Goal: Task Accomplishment & Management: Manage account settings

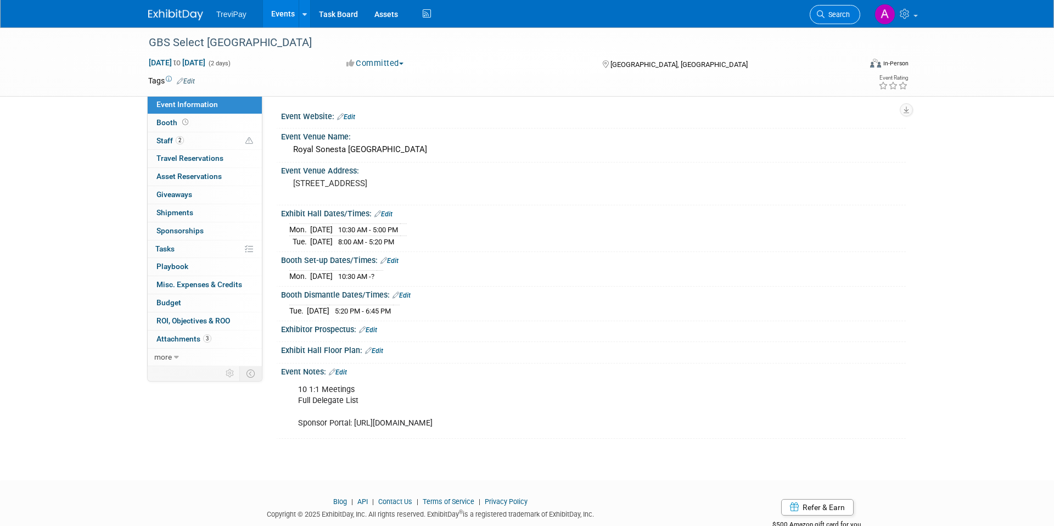
click at [826, 12] on span "Search" at bounding box center [837, 14] width 25 height 8
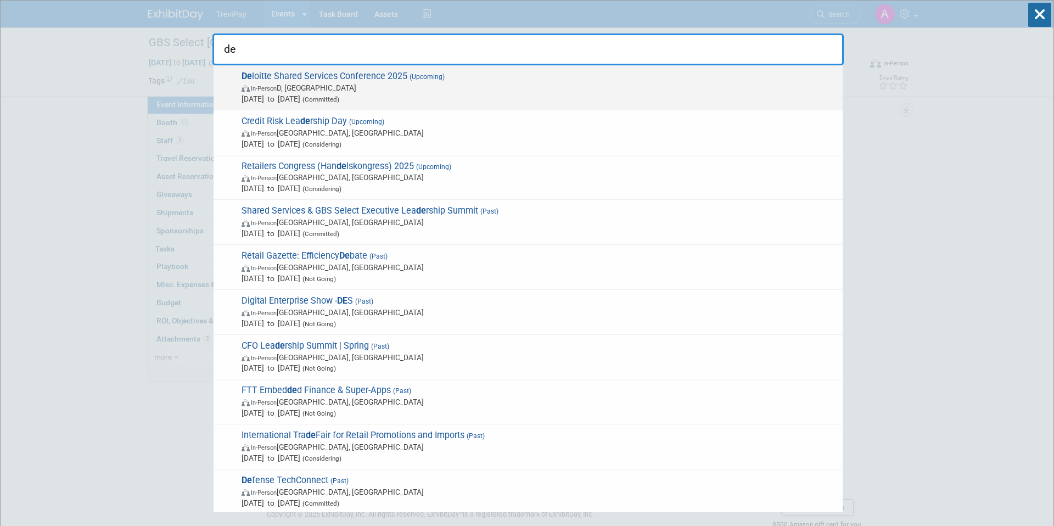
type input "de"
click at [587, 80] on span "De loitte Shared Services Conference 2025 (Upcoming) In-Person D, [GEOGRAPHIC_D…" at bounding box center [537, 87] width 599 height 33
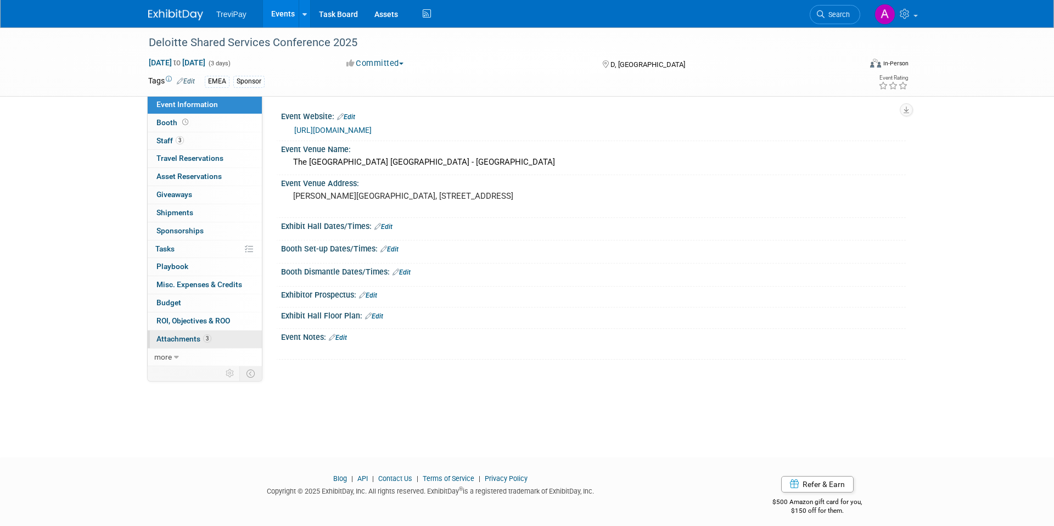
click at [189, 344] on link "3 Attachments 3" at bounding box center [205, 340] width 114 height 18
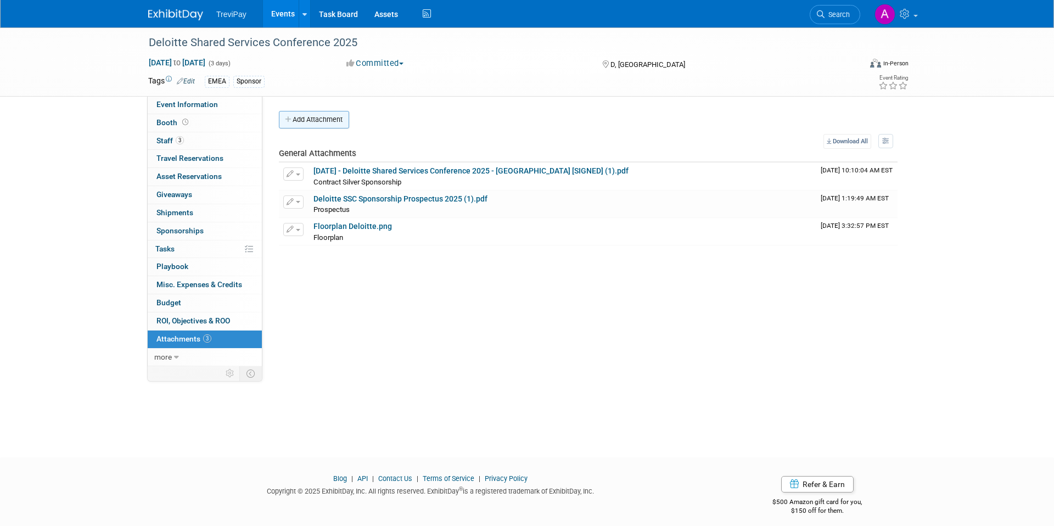
click at [331, 127] on button "Add Attachment" at bounding box center [314, 120] width 70 height 18
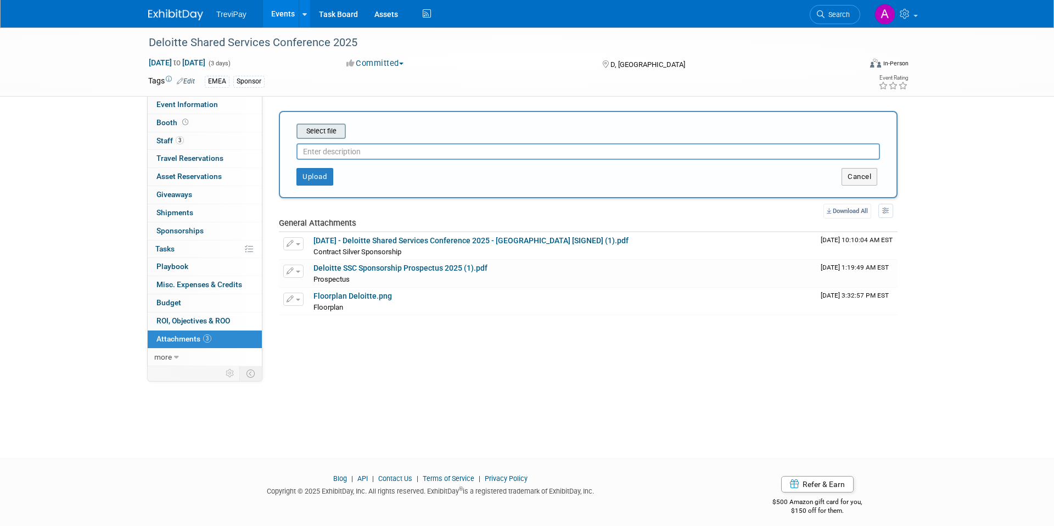
click at [335, 132] on input "file" at bounding box center [279, 131] width 131 height 13
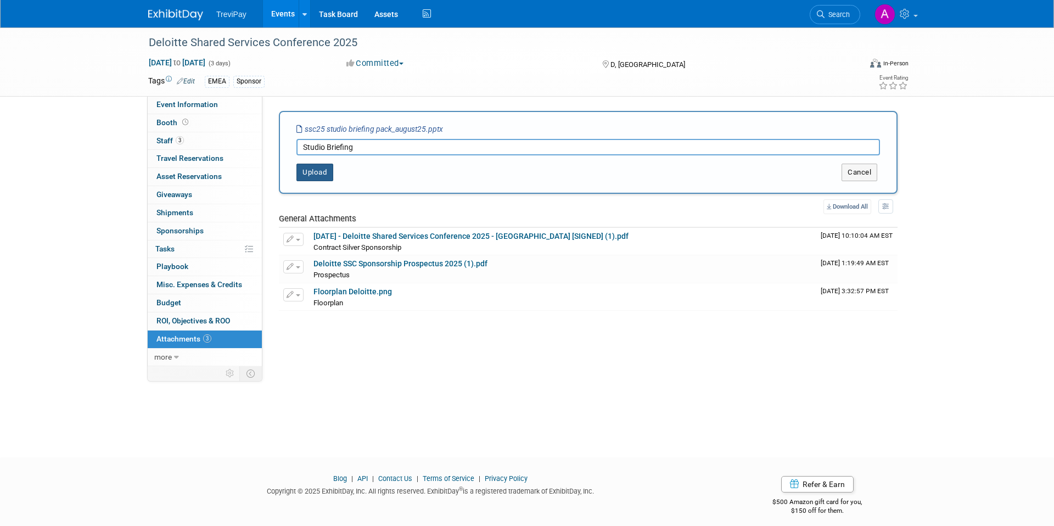
type input "Studio Briefing"
click at [319, 166] on button "Upload" at bounding box center [315, 173] width 37 height 18
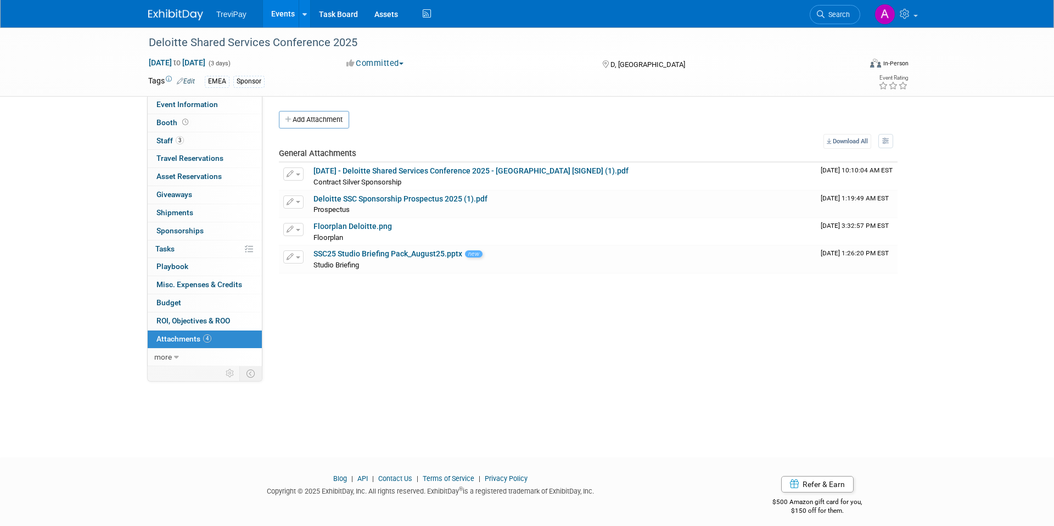
click at [332, 128] on div "Add Attachment Select file This is an invoice Upload Cancel Download All View P…" at bounding box center [588, 192] width 619 height 163
click at [334, 119] on button "Add Attachment" at bounding box center [314, 120] width 70 height 18
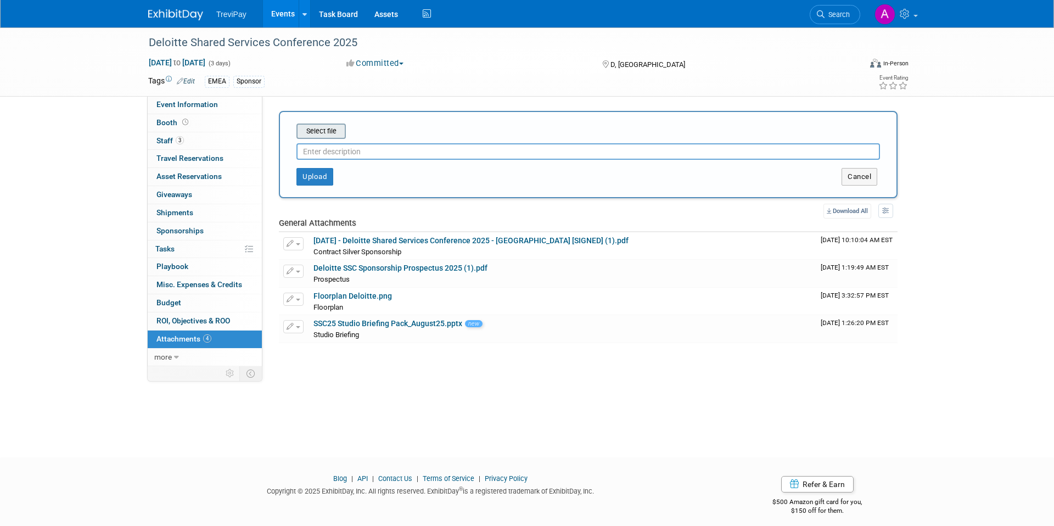
click at [332, 132] on input "file" at bounding box center [279, 131] width 131 height 13
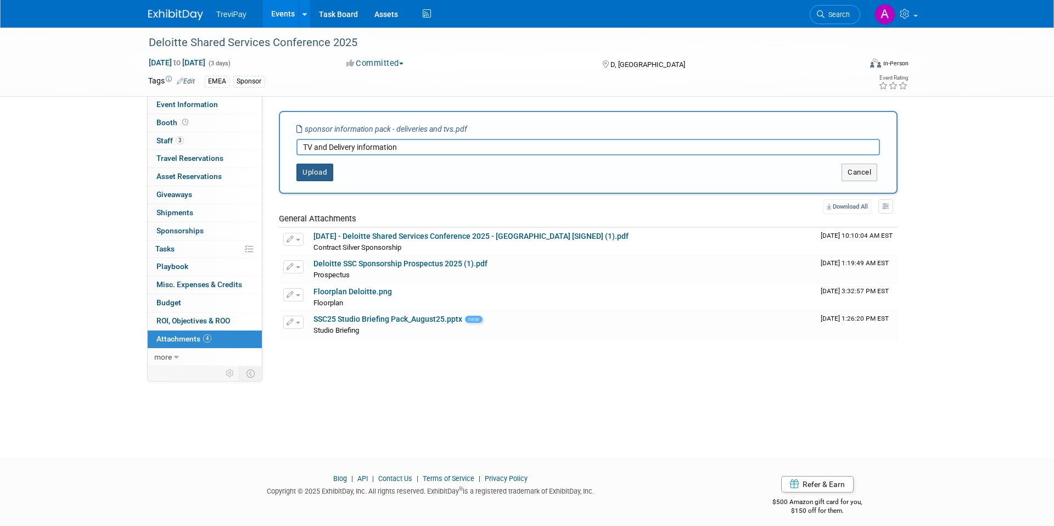
click at [311, 170] on button "Upload" at bounding box center [315, 173] width 37 height 18
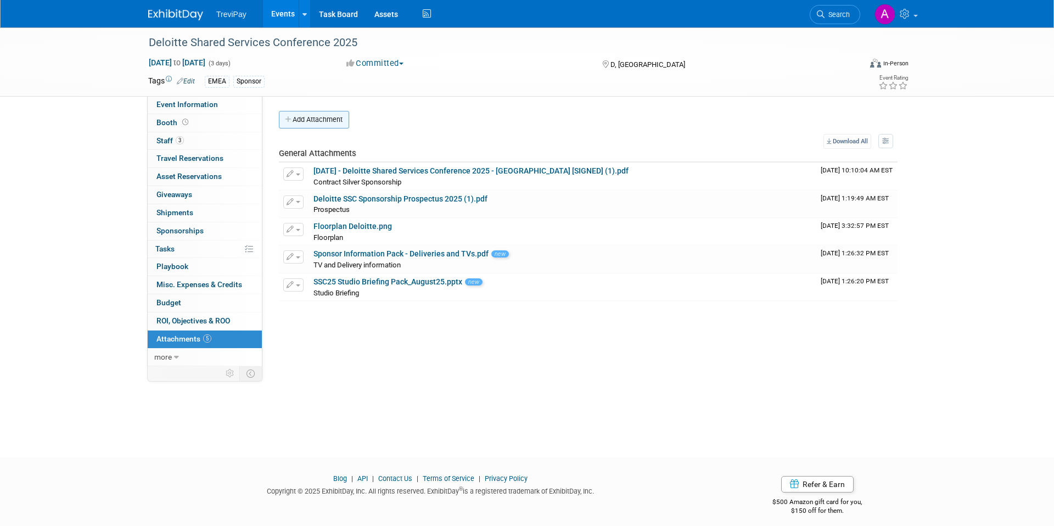
click at [333, 126] on button "Add Attachment" at bounding box center [314, 120] width 70 height 18
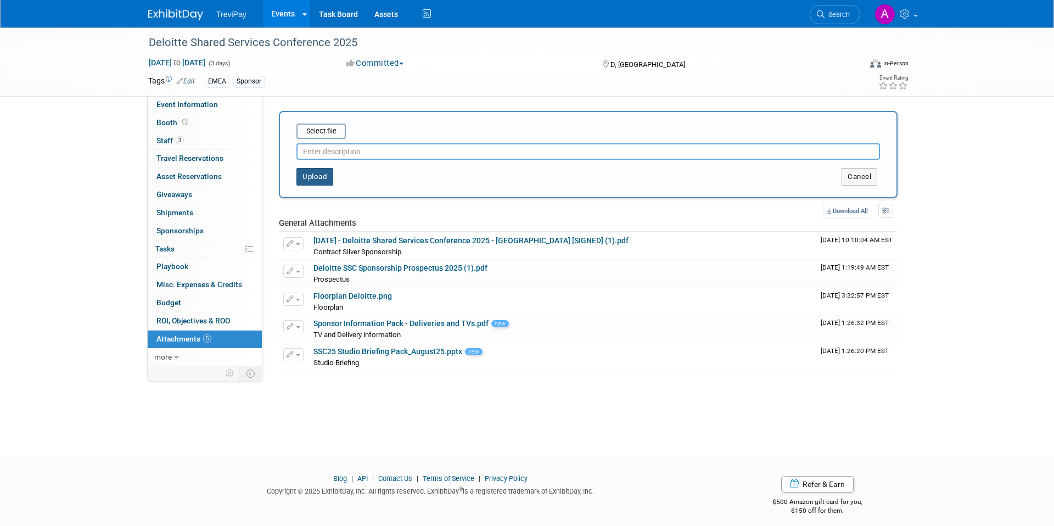
click at [318, 178] on button "Upload" at bounding box center [315, 177] width 37 height 18
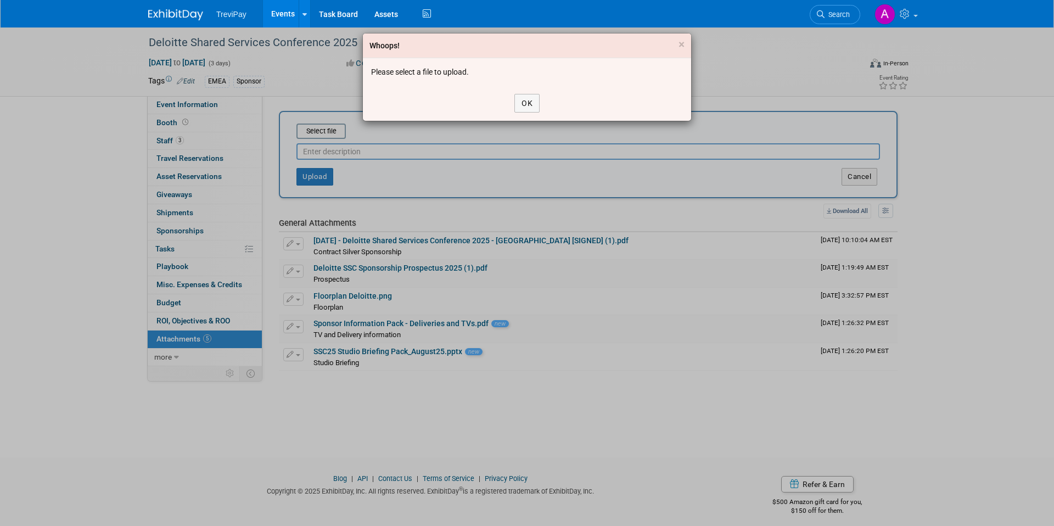
click at [513, 99] on div "OK" at bounding box center [527, 103] width 328 height 35
click at [523, 103] on button "OK" at bounding box center [526, 103] width 25 height 19
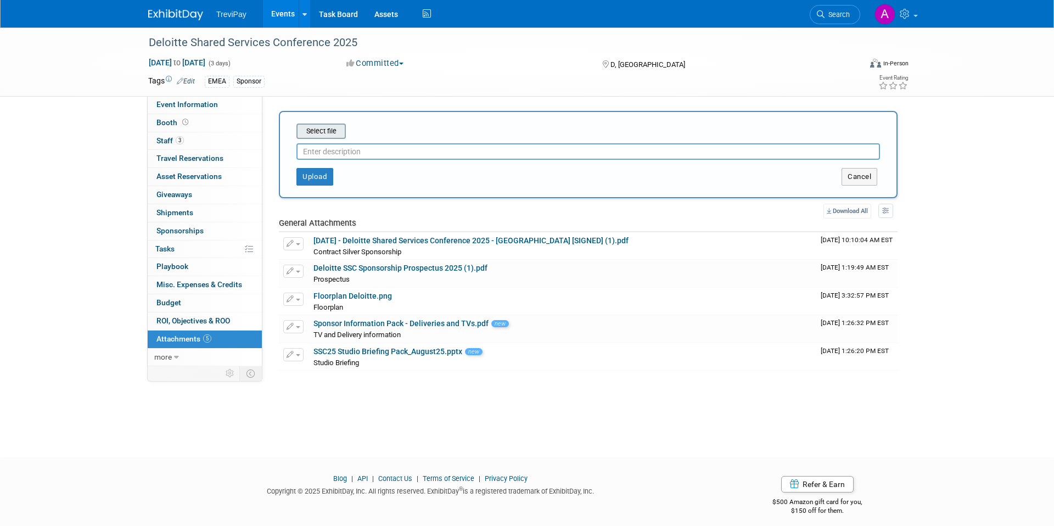
click at [327, 131] on input "file" at bounding box center [279, 131] width 131 height 13
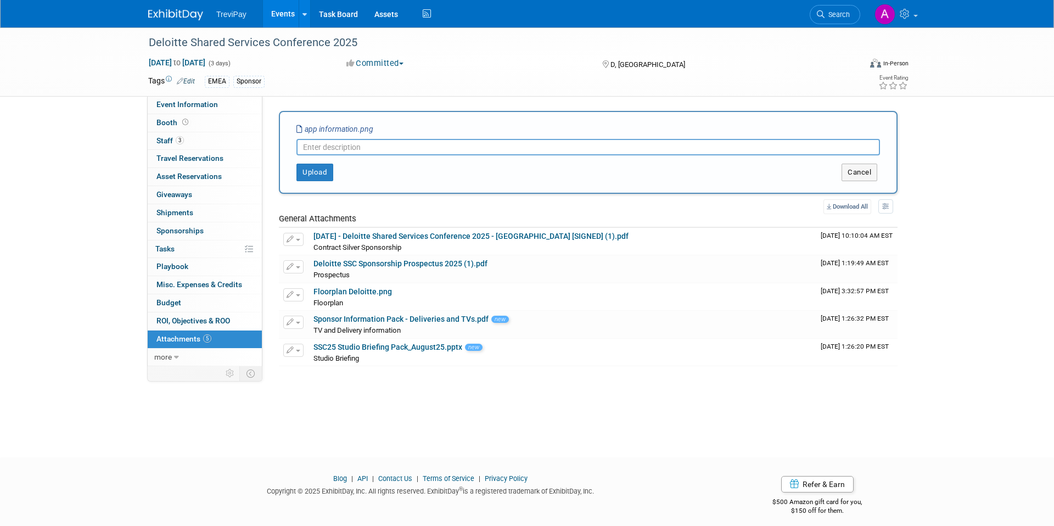
click at [395, 147] on input "text" at bounding box center [589, 147] width 584 height 16
type input "App information"
click at [321, 168] on button "Upload" at bounding box center [315, 173] width 37 height 18
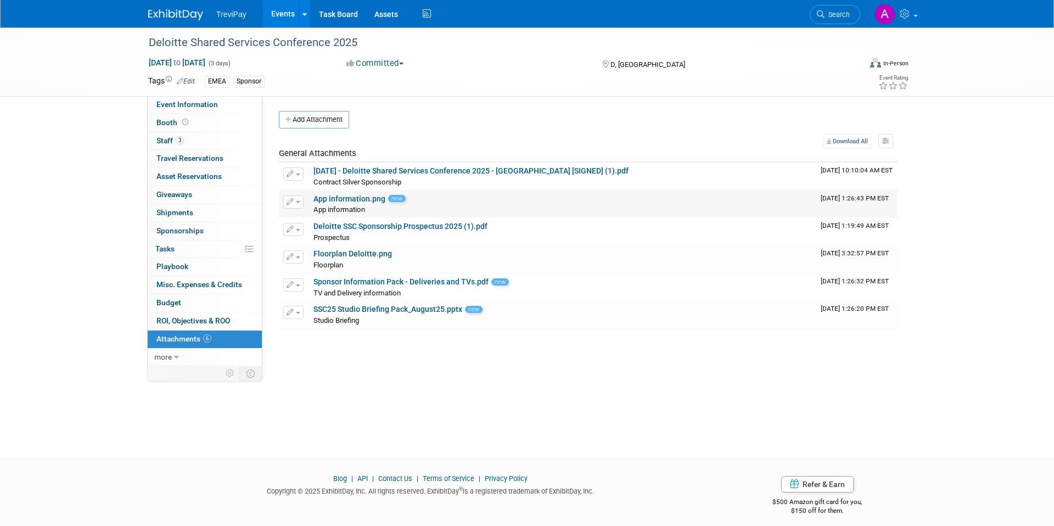
click at [382, 198] on link "App information.png" at bounding box center [350, 198] width 72 height 9
click at [299, 199] on button "button" at bounding box center [293, 201] width 20 height 13
click at [333, 231] on link "Change Description" at bounding box center [332, 234] width 97 height 15
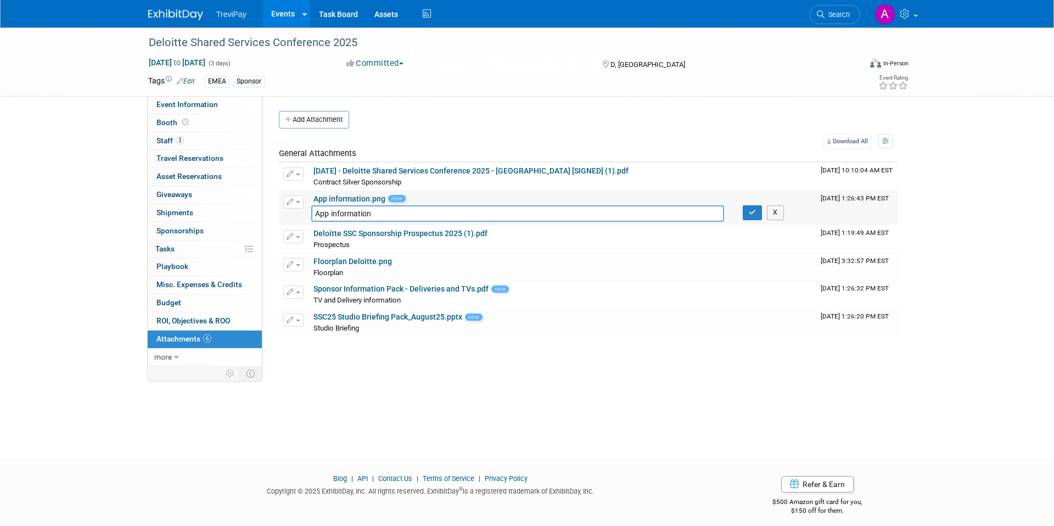
click at [314, 211] on input "App information" at bounding box center [517, 213] width 413 height 16
type input "Conference App information"
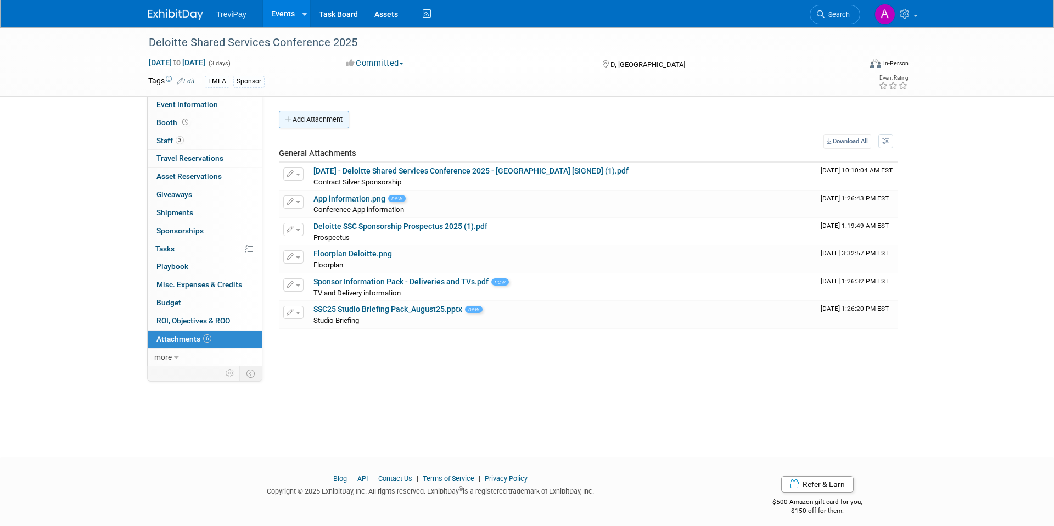
click at [336, 114] on button "Add Attachment" at bounding box center [314, 120] width 70 height 18
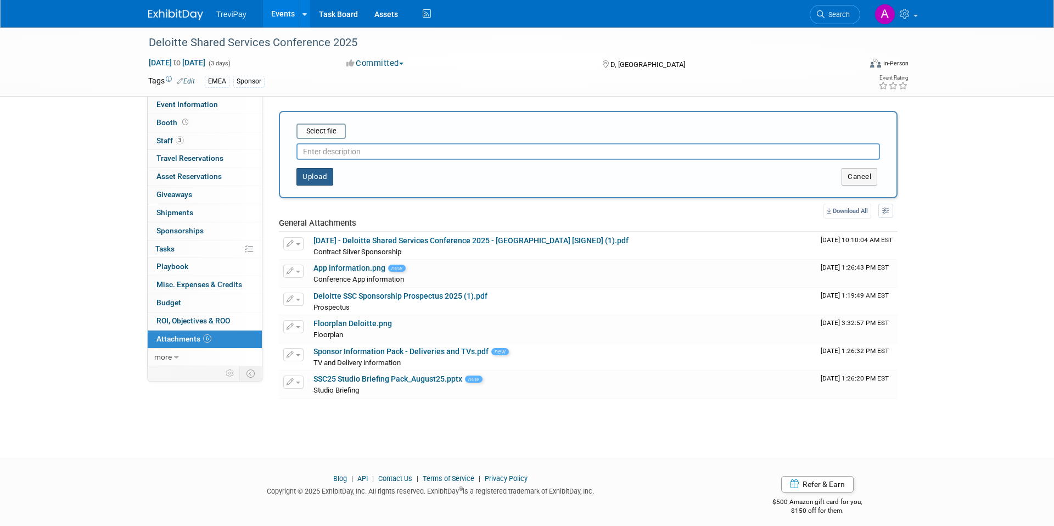
click at [311, 175] on button "Upload" at bounding box center [315, 177] width 37 height 18
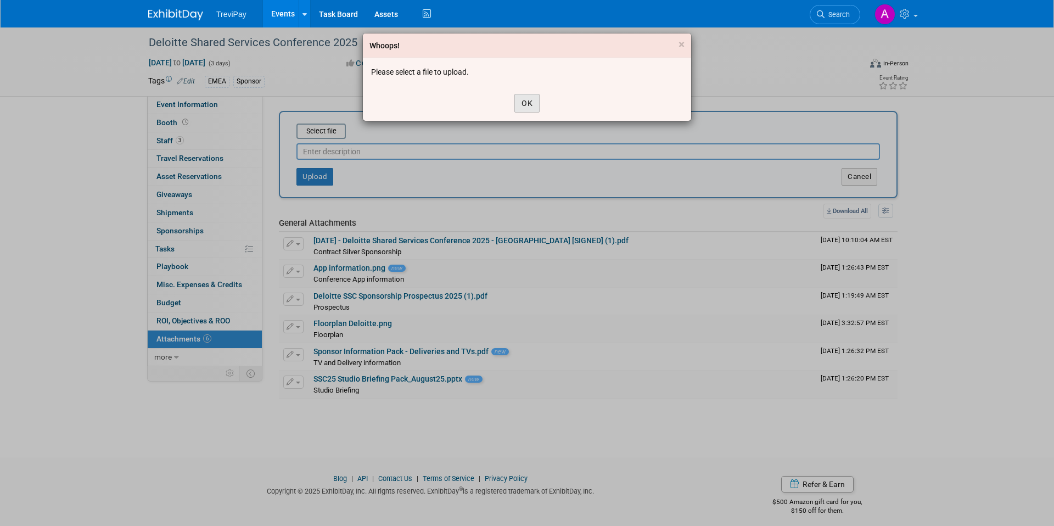
click at [520, 101] on button "OK" at bounding box center [526, 103] width 25 height 19
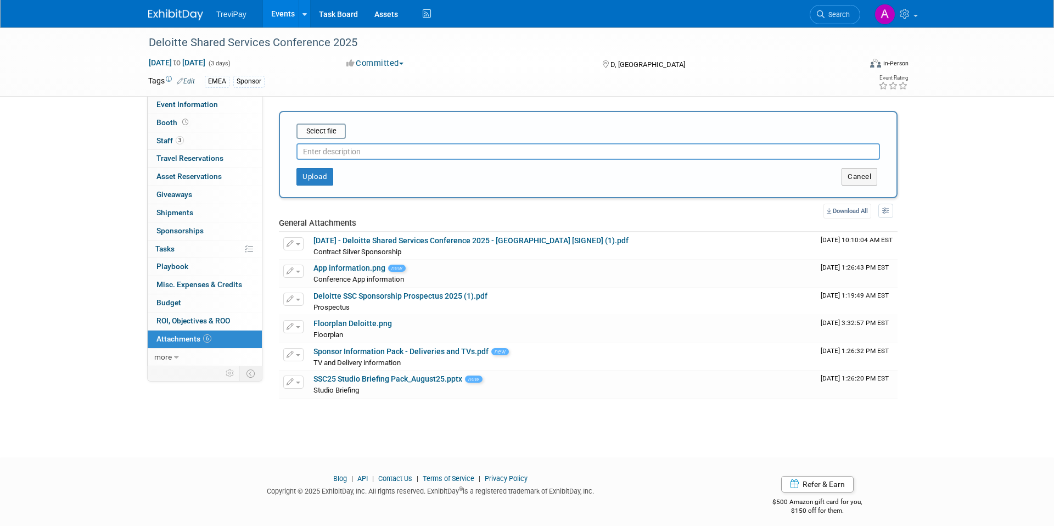
click at [294, 134] on div "Select file This is an invoice Upload Cancel" at bounding box center [588, 154] width 619 height 87
click at [309, 132] on input "file" at bounding box center [279, 131] width 131 height 13
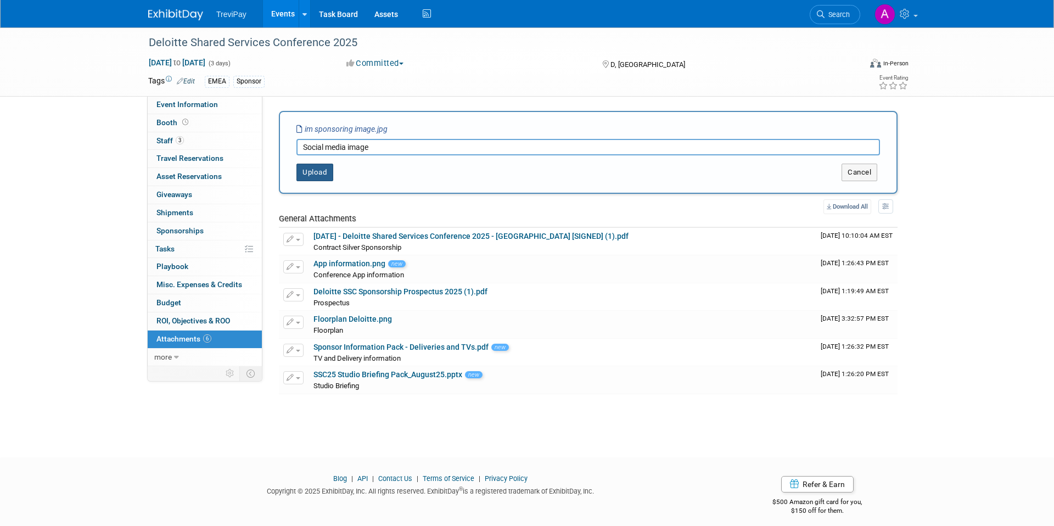
click at [307, 175] on button "Upload" at bounding box center [315, 173] width 37 height 18
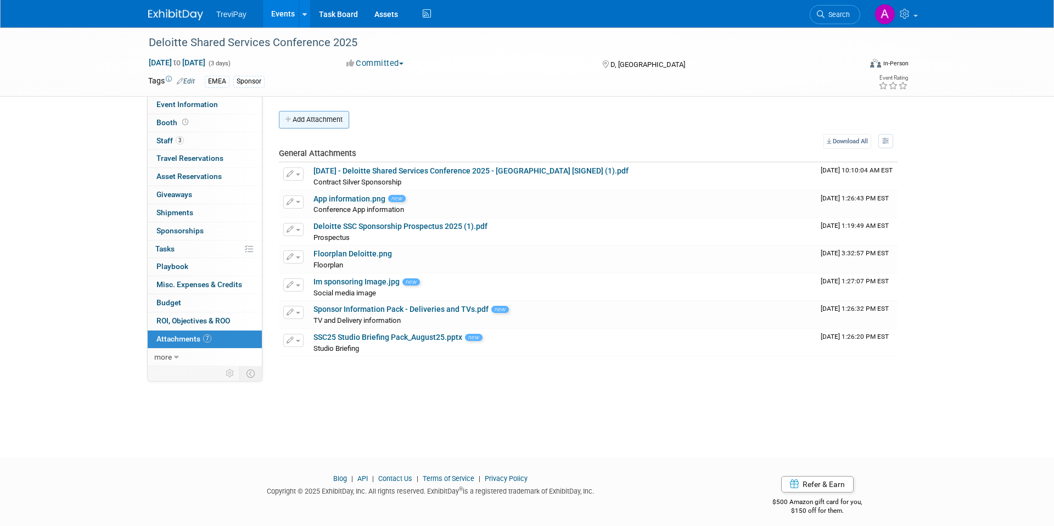
click at [325, 124] on button "Add Attachment" at bounding box center [314, 120] width 70 height 18
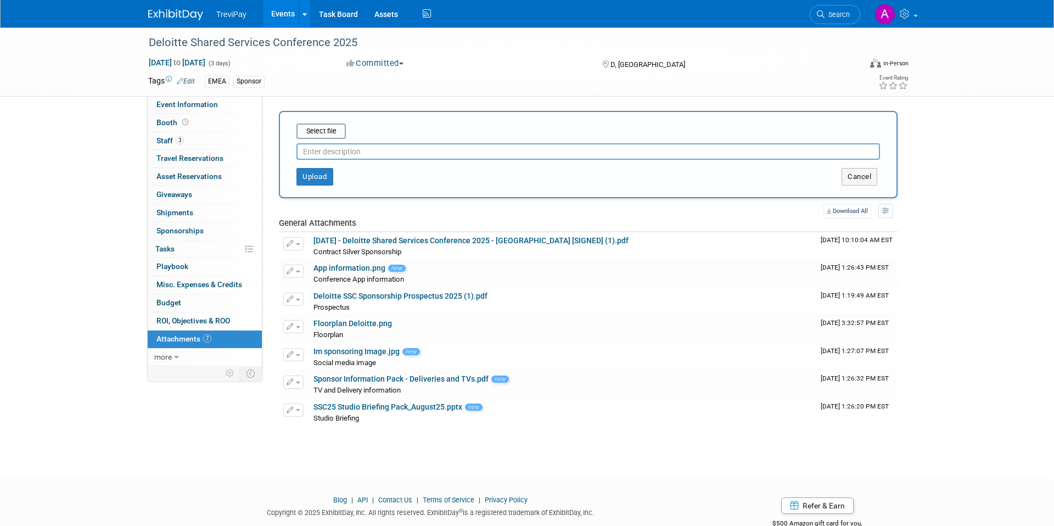
click at [325, 148] on input "text" at bounding box center [589, 151] width 584 height 16
click at [317, 187] on div "Select file This is an invoice Upload Cancel" at bounding box center [588, 154] width 619 height 87
click at [317, 181] on button "Upload" at bounding box center [315, 177] width 37 height 18
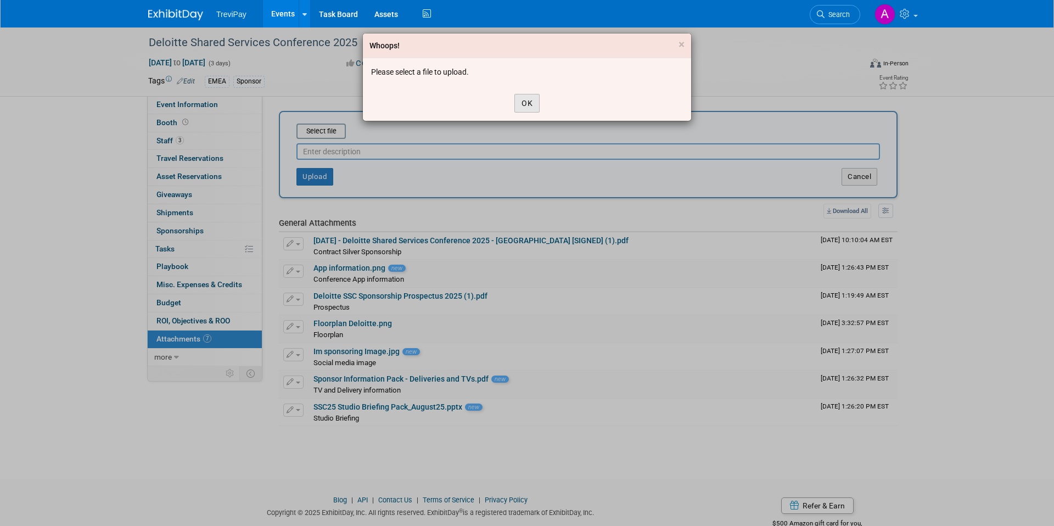
click at [529, 105] on button "OK" at bounding box center [526, 103] width 25 height 19
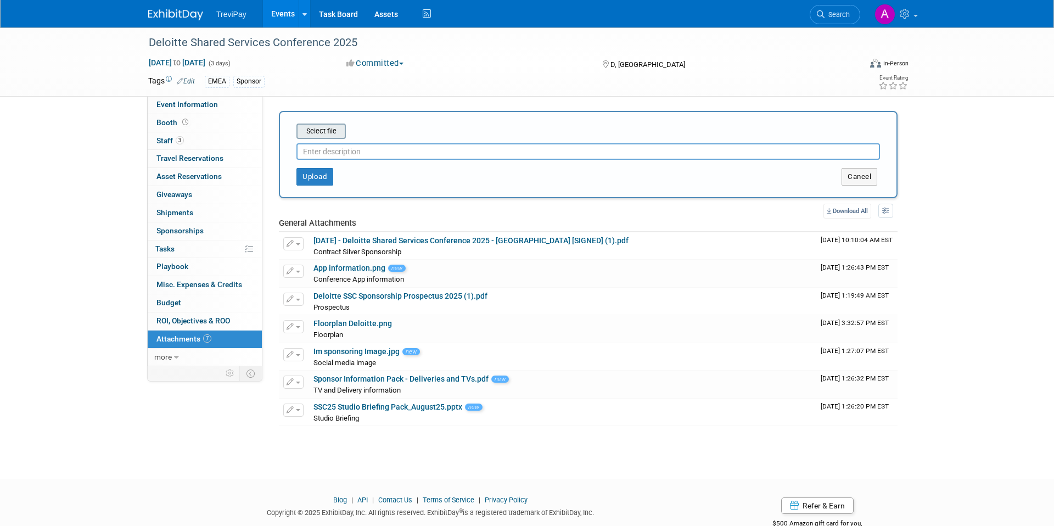
click at [331, 128] on input "file" at bounding box center [279, 131] width 131 height 13
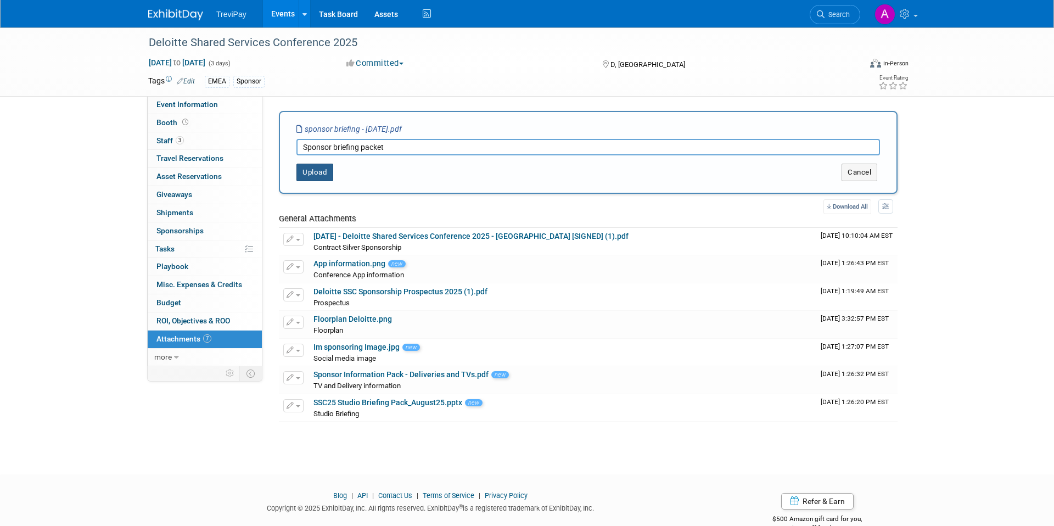
type input "Sponsor briefing packet"
click at [332, 172] on button "Upload" at bounding box center [315, 173] width 37 height 18
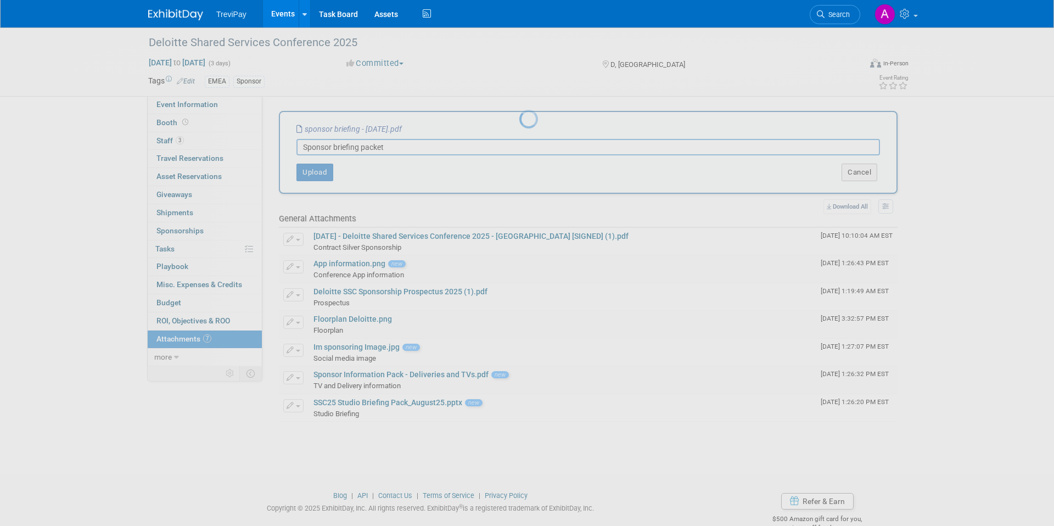
click at [519, 172] on div at bounding box center [526, 263] width 15 height 526
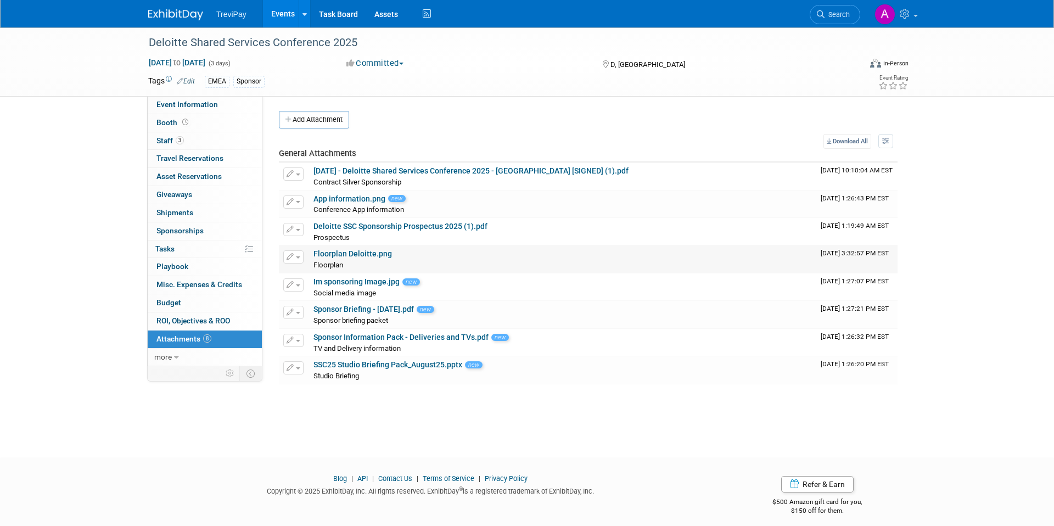
click at [368, 255] on link "Floorplan Deloitte.png" at bounding box center [353, 253] width 79 height 9
